Goal: Check status: Check status

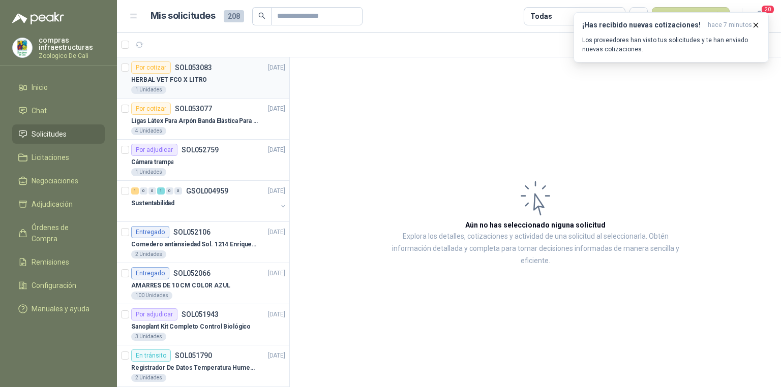
click at [201, 85] on div "HERBAL VET FCO X LITRO" at bounding box center [208, 80] width 154 height 12
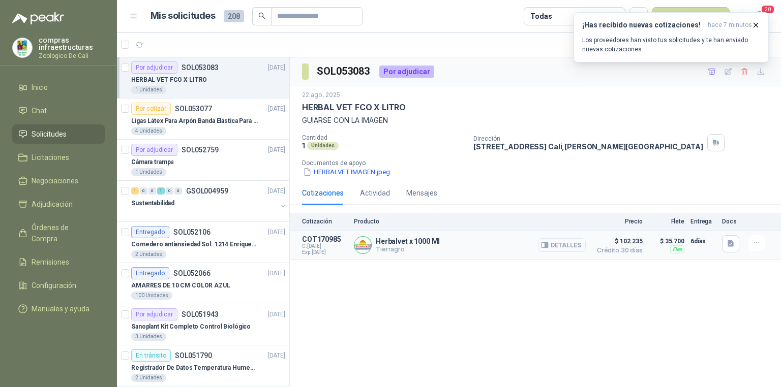
click at [573, 246] on button "Detalles" at bounding box center [562, 245] width 48 height 14
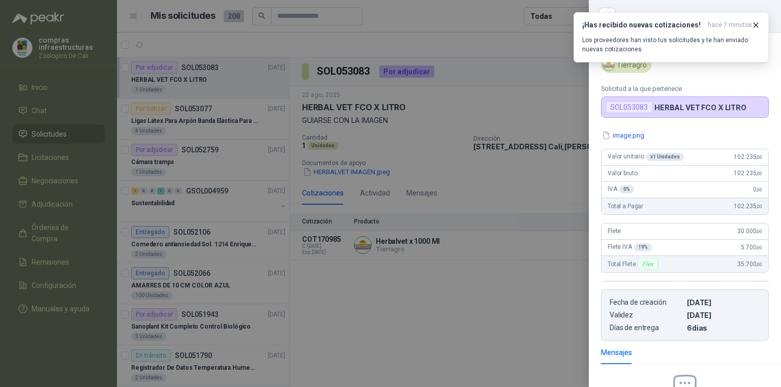
click at [303, 16] on div at bounding box center [390, 193] width 781 height 387
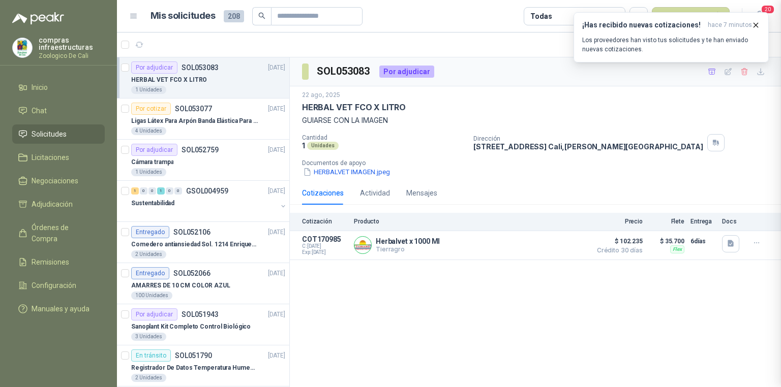
scroll to position [120, 0]
click at [300, 19] on input "text" at bounding box center [312, 16] width 71 height 17
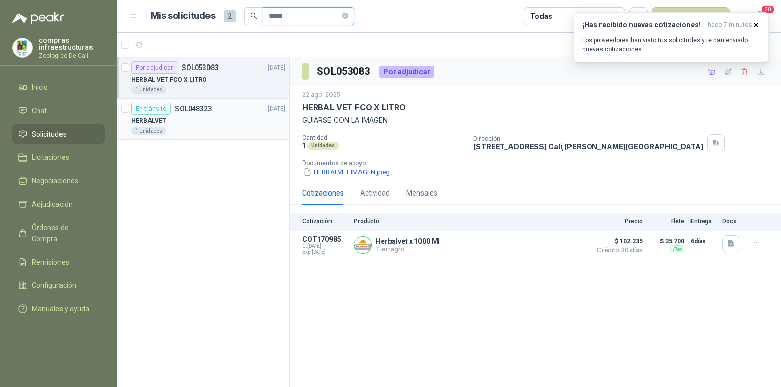
type input "*****"
click at [240, 118] on div "HERBALVET" at bounding box center [208, 121] width 154 height 12
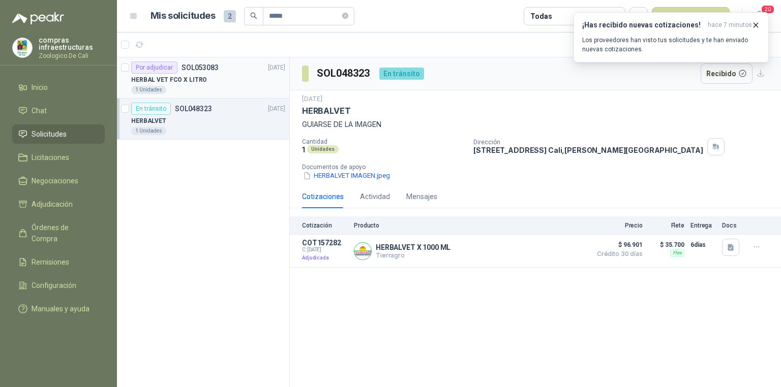
click at [239, 92] on div "1 Unidades" at bounding box center [208, 90] width 154 height 8
